Goal: Task Accomplishment & Management: Use online tool/utility

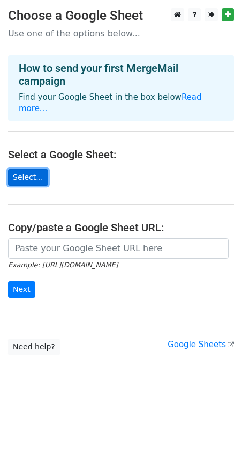
click at [21, 169] on link "Select..." at bounding box center [28, 177] width 40 height 17
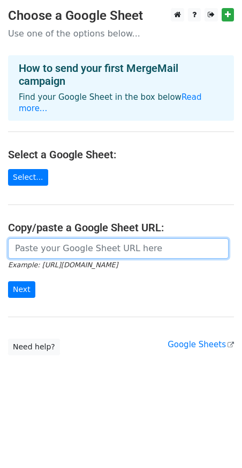
click at [65, 238] on input "url" at bounding box center [118, 248] width 221 height 20
paste input "https://docs.google.com/spreadsheets/d/1ZECQ3lFQf6yY5hwK8ONfnB50bH2CZ9SZm27-fyu…"
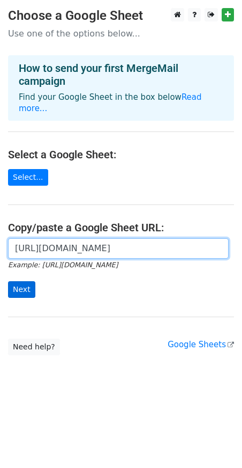
type input "https://docs.google.com/spreadsheets/d/1ZECQ3lFQf6yY5hwK8ONfnB50bH2CZ9SZm27-fyu…"
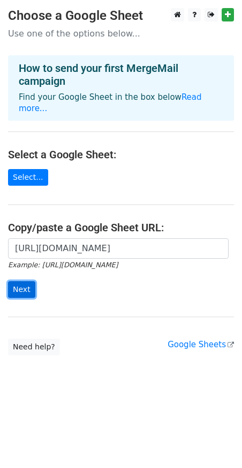
scroll to position [0, 0]
click at [15, 281] on input "Next" at bounding box center [21, 289] width 27 height 17
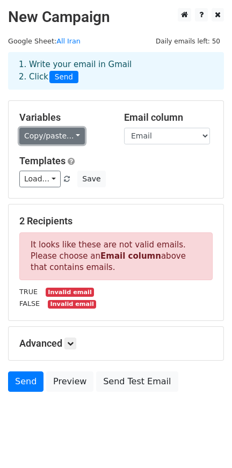
click at [58, 132] on link "Copy/paste..." at bounding box center [51, 136] width 65 height 17
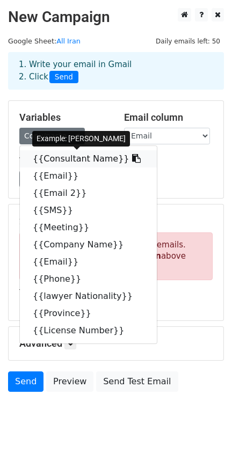
click at [55, 159] on link "{{Consultant Name}}" at bounding box center [88, 158] width 137 height 17
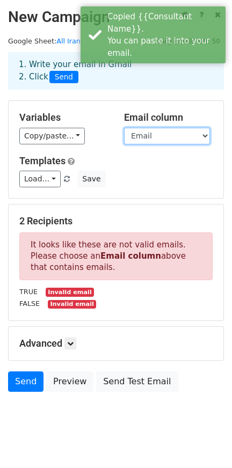
click at [202, 137] on select "Consultant Name Email Email 2 SMS Meeting Company Name Email Phone lawyer Natio…" at bounding box center [167, 136] width 86 height 17
click at [124, 128] on select "Consultant Name Email Email 2 SMS Meeting Company Name Email Phone lawyer Natio…" at bounding box center [167, 136] width 86 height 17
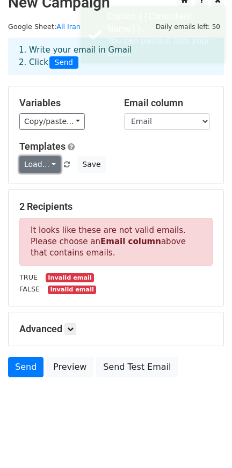
click at [43, 166] on link "Load..." at bounding box center [39, 164] width 41 height 17
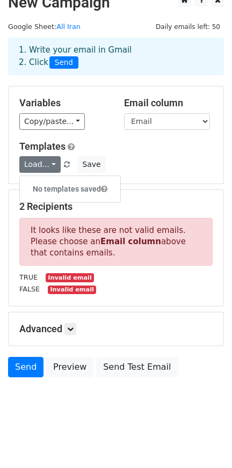
click at [51, 185] on h6 "No templates saved" at bounding box center [70, 189] width 100 height 18
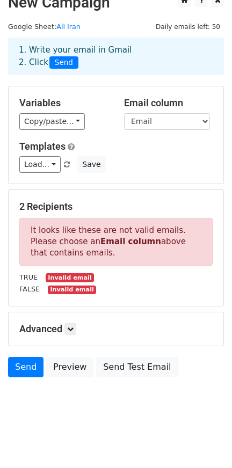
scroll to position [15, 0]
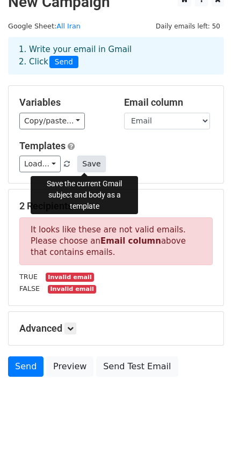
click at [88, 168] on button "Save" at bounding box center [91, 163] width 28 height 17
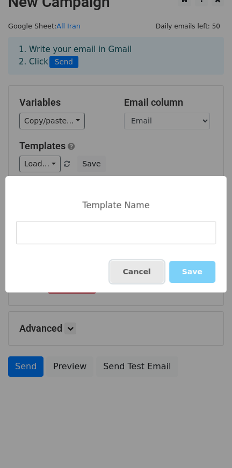
click at [150, 270] on button "Cancel" at bounding box center [137, 272] width 54 height 22
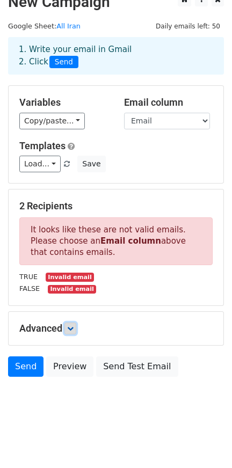
click at [71, 330] on icon at bounding box center [70, 328] width 6 height 6
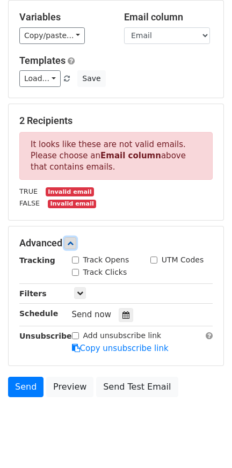
scroll to position [120, 0]
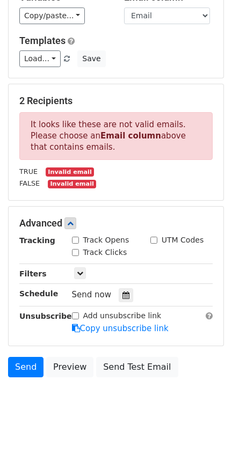
click at [75, 242] on input "Track Opens" at bounding box center [75, 239] width 7 height 7
checkbox input "true"
click at [75, 251] on input "Track Clicks" at bounding box center [75, 252] width 7 height 7
checkbox input "true"
click at [78, 274] on icon at bounding box center [80, 273] width 6 height 6
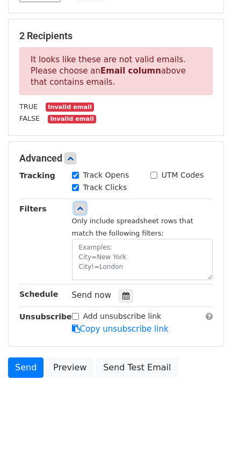
scroll to position [185, 0]
click at [81, 209] on icon at bounding box center [80, 208] width 6 height 6
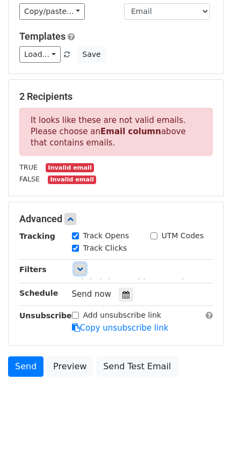
scroll to position [120, 0]
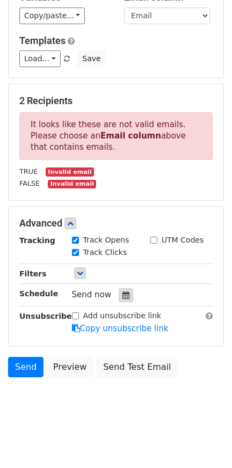
click at [122, 292] on icon at bounding box center [125, 295] width 7 height 8
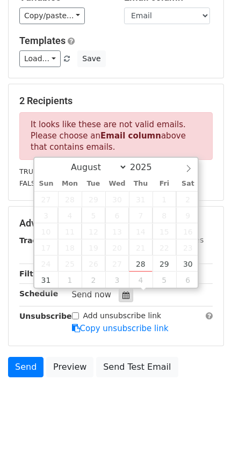
click at [122, 292] on icon at bounding box center [125, 295] width 7 height 8
